Goal: Obtain resource: Obtain resource

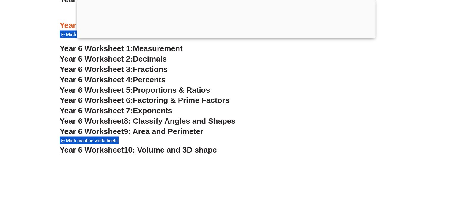
scroll to position [1397, 0]
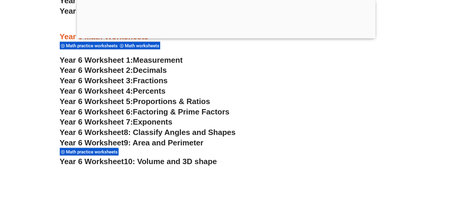
click at [152, 81] on span "Fractions" at bounding box center [150, 80] width 35 height 9
click at [150, 92] on span "Percents" at bounding box center [149, 91] width 33 height 9
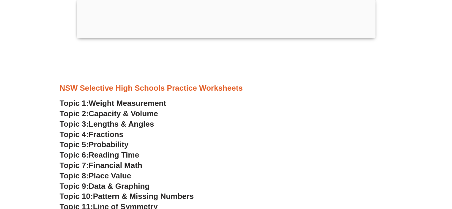
scroll to position [1615, 0]
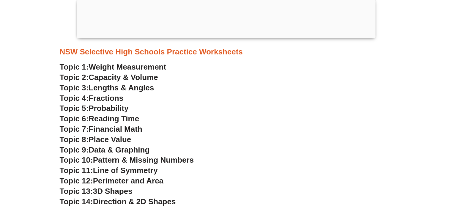
click at [154, 79] on span "Capacity & Volume" at bounding box center [123, 77] width 69 height 9
click at [150, 90] on span "Lengths & Angles" at bounding box center [121, 87] width 65 height 9
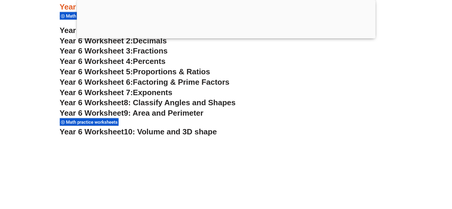
scroll to position [1437, 0]
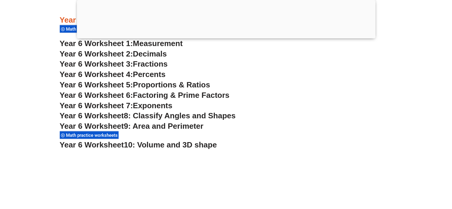
click at [188, 127] on span "9: Area and Perimeter" at bounding box center [164, 126] width 80 height 9
